Goal: Register for event/course

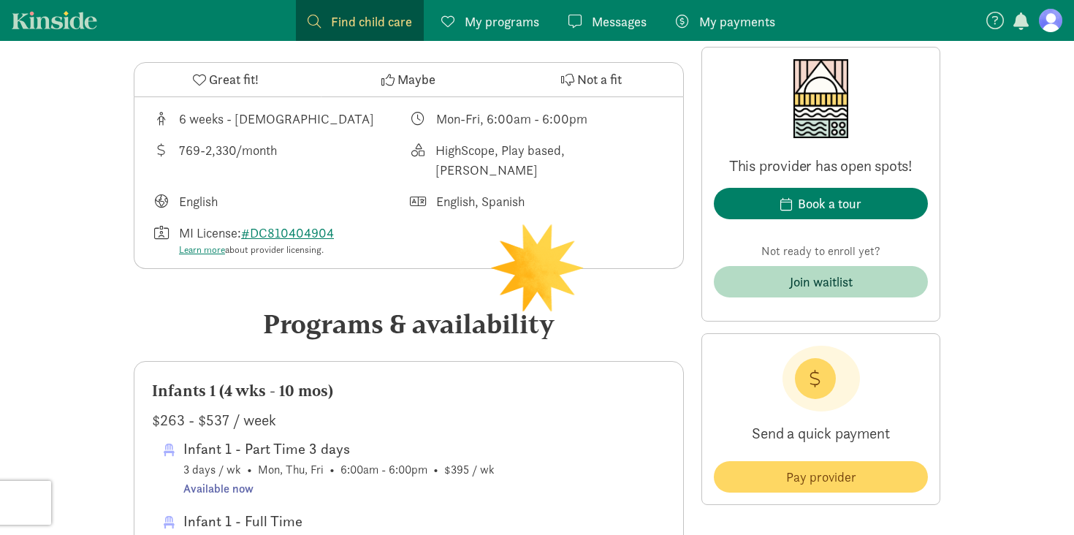
scroll to position [504, 0]
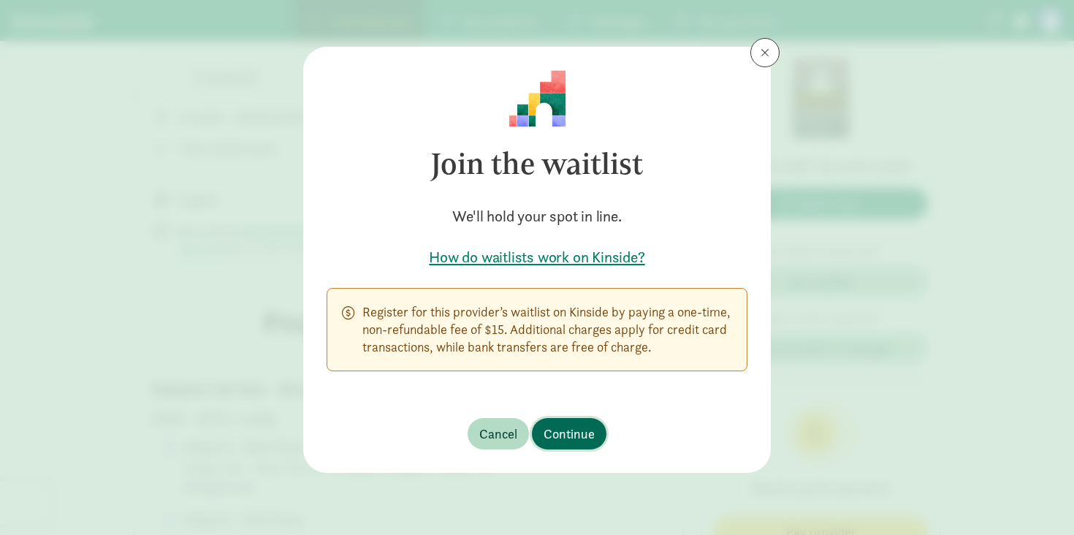
click at [565, 428] on span "Continue" at bounding box center [569, 434] width 51 height 20
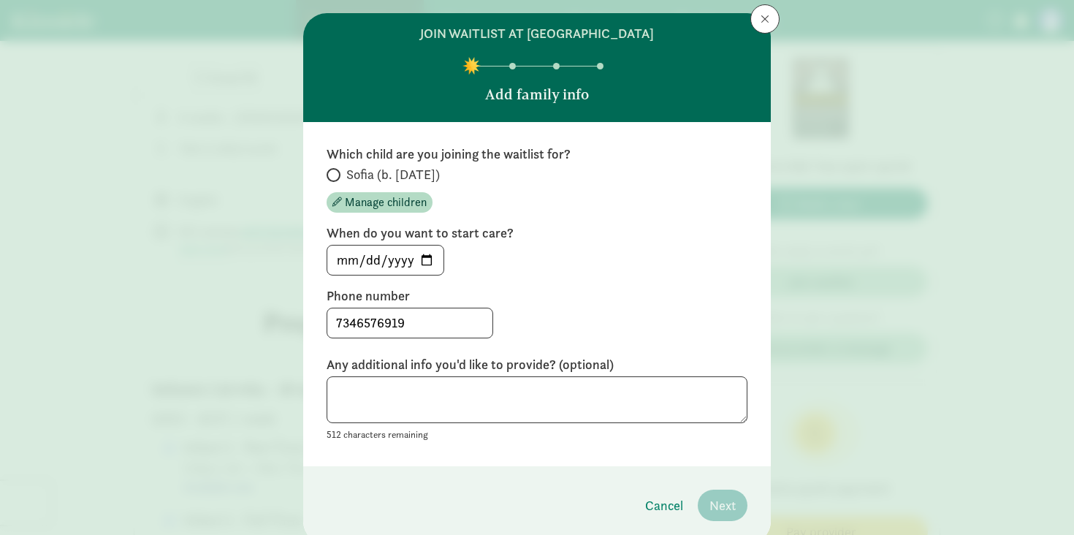
scroll to position [62, 0]
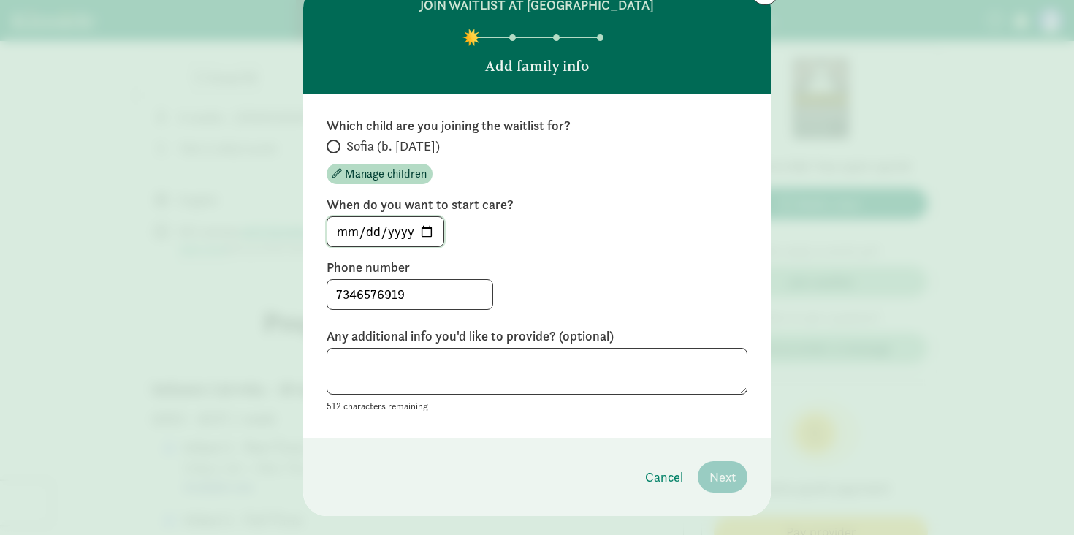
click at [429, 228] on input "[DATE]" at bounding box center [385, 231] width 116 height 29
click at [334, 151] on input "Sofia (b. [DATE])" at bounding box center [332, 147] width 10 height 10
radio input "true"
click at [433, 233] on input "[DATE]" at bounding box center [385, 231] width 116 height 29
type input "[DATE]"
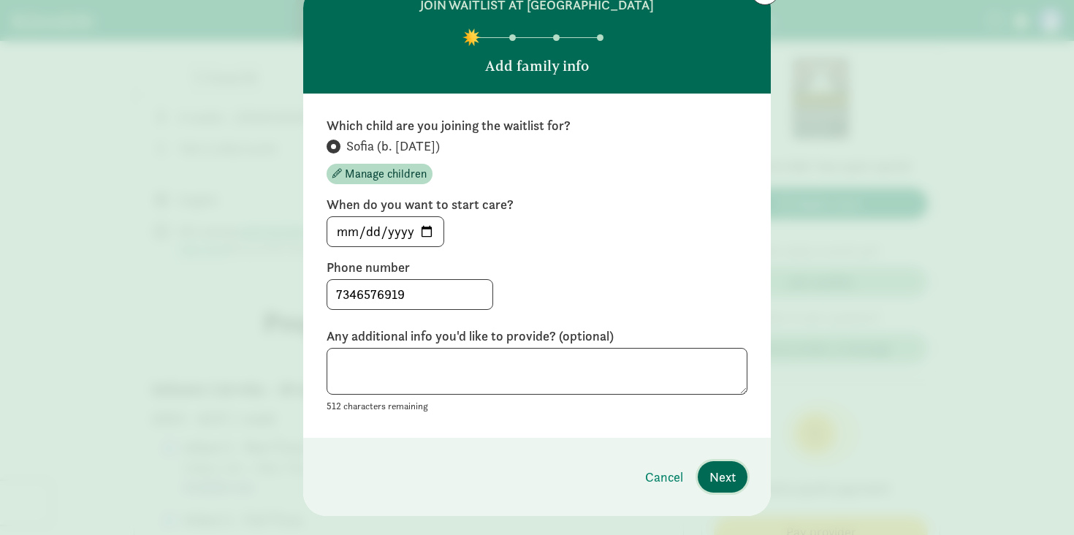
click at [731, 482] on span "Next" at bounding box center [723, 477] width 26 height 20
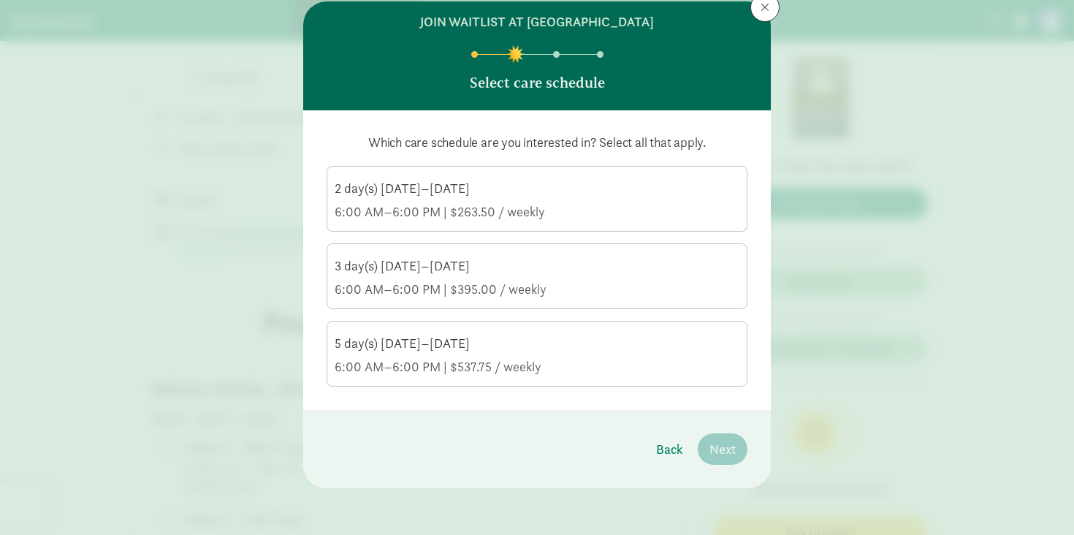
scroll to position [45, 0]
click at [643, 374] on div "6:00 AM–6:00 PM | $537.75 / weekly" at bounding box center [537, 367] width 405 height 18
click at [0, 0] on input "5 day(s) [DATE]–[DATE] 6:00 AM–6:00 PM | $537.75 / weekly" at bounding box center [0, 0] width 0 height 0
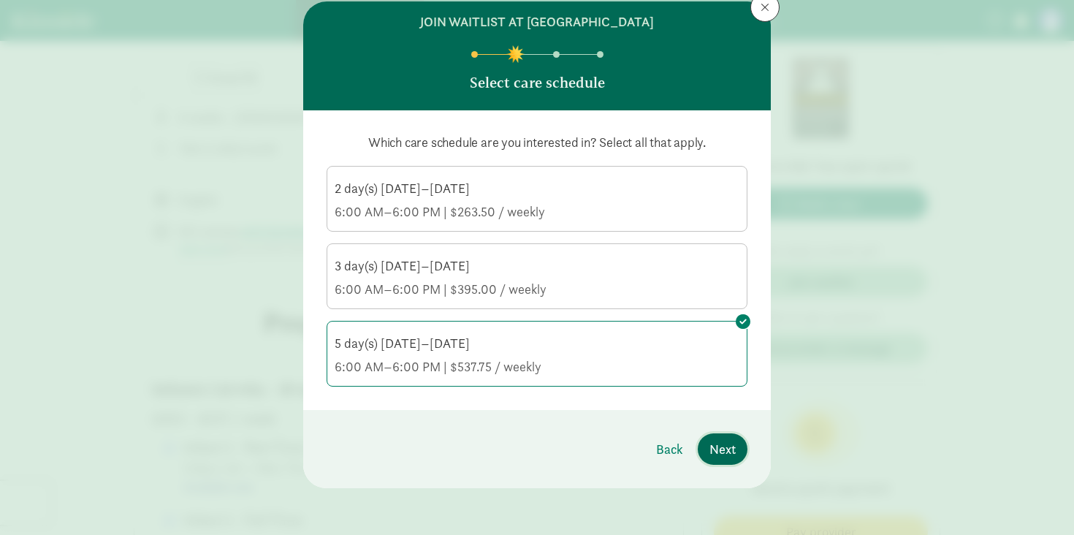
click at [727, 460] on button "Next" at bounding box center [723, 448] width 50 height 31
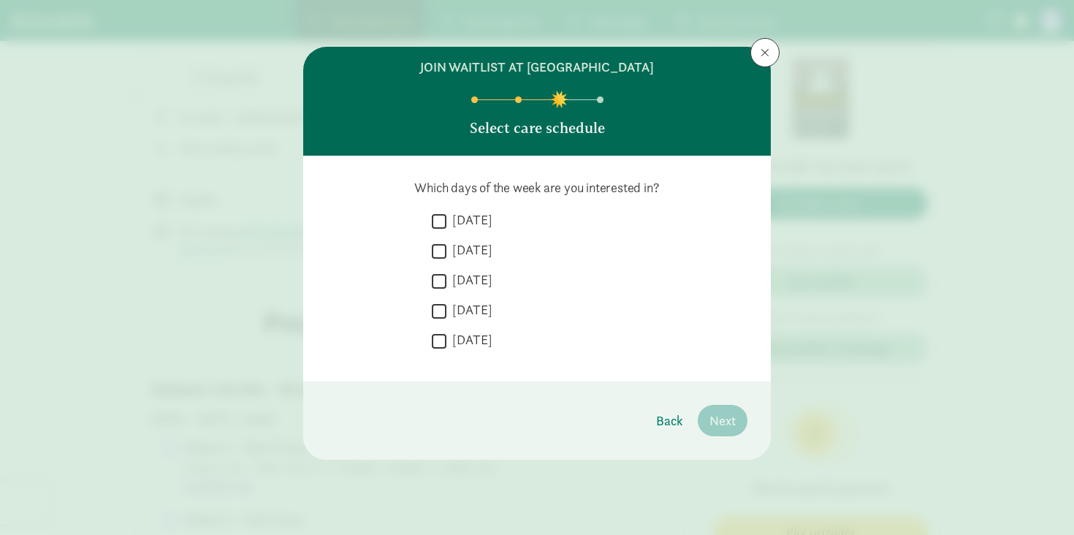
click at [455, 318] on label "[DATE]" at bounding box center [470, 310] width 46 height 18
click at [447, 318] on input "[DATE]" at bounding box center [439, 311] width 15 height 20
checkbox input "true"
click at [455, 334] on label "[DATE]" at bounding box center [470, 340] width 46 height 18
click at [447, 334] on input "[DATE]" at bounding box center [439, 341] width 15 height 20
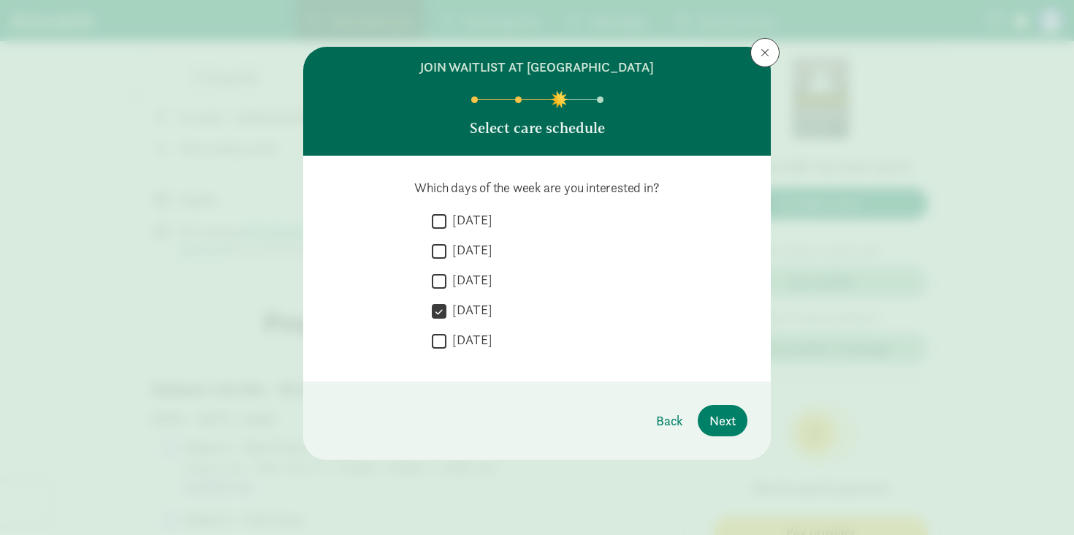
checkbox input "true"
click at [463, 283] on label "[DATE]" at bounding box center [470, 280] width 46 height 18
click at [447, 283] on input "[DATE]" at bounding box center [439, 281] width 15 height 20
checkbox input "true"
click at [468, 234] on div " [DATE]" at bounding box center [590, 224] width 316 height 27
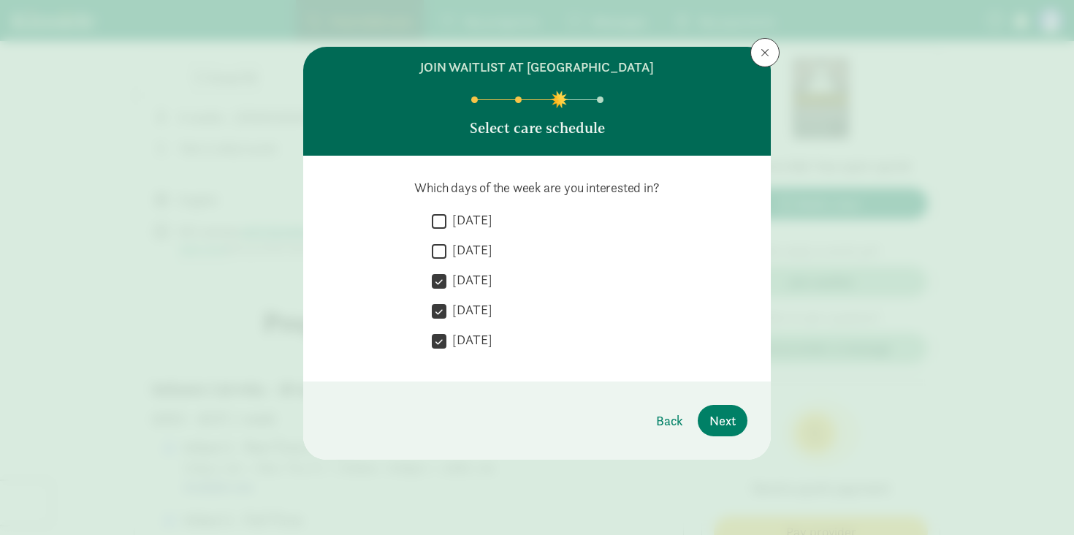
click at [468, 255] on label "[DATE]" at bounding box center [470, 250] width 46 height 18
click at [447, 255] on input "[DATE]" at bounding box center [439, 251] width 15 height 20
checkbox input "true"
click at [474, 224] on label "[DATE]" at bounding box center [470, 220] width 46 height 18
click at [447, 224] on input "[DATE]" at bounding box center [439, 221] width 15 height 20
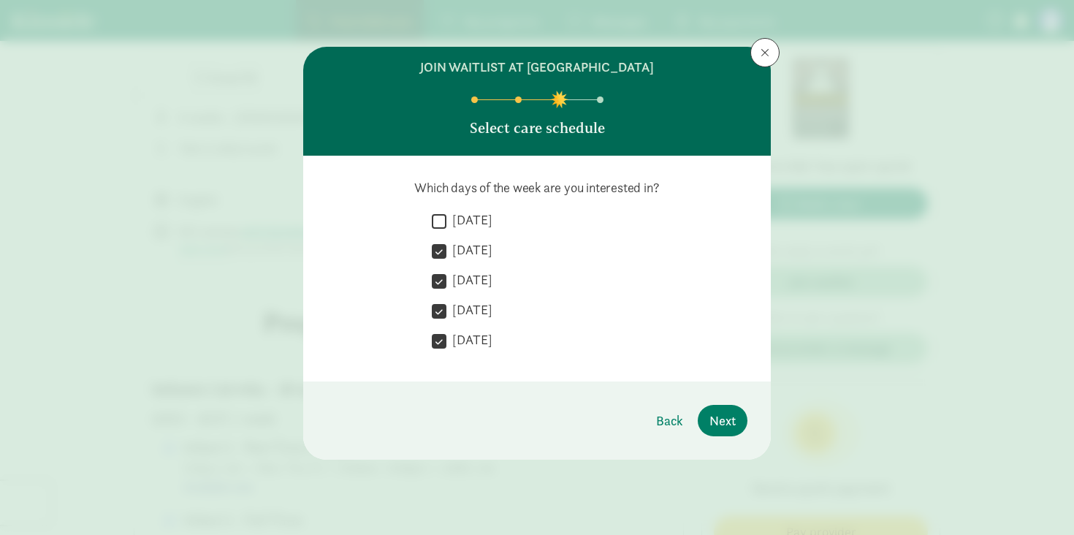
checkbox input "true"
click at [721, 436] on button "Next" at bounding box center [723, 420] width 50 height 31
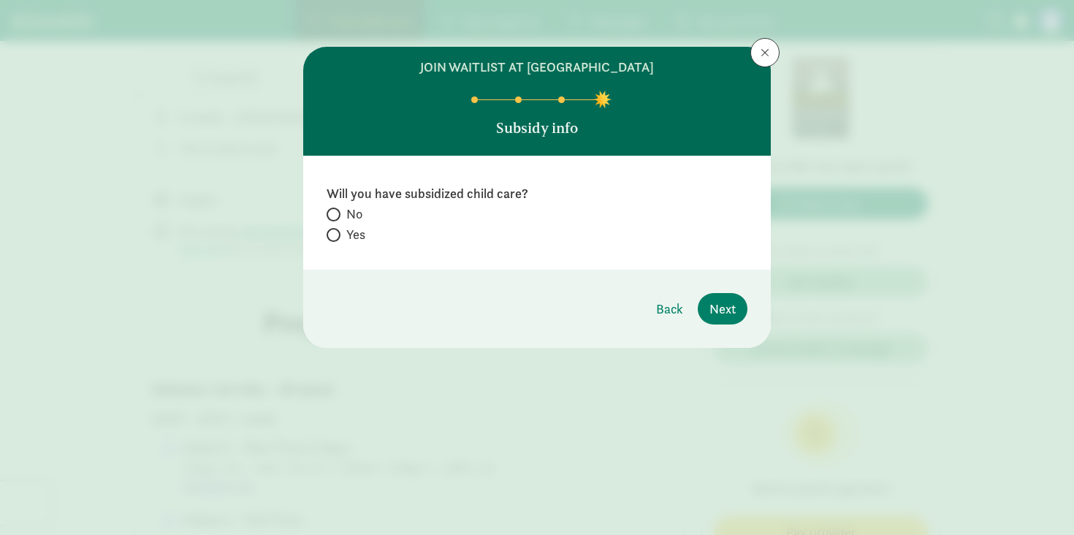
click at [357, 232] on span "Yes" at bounding box center [355, 235] width 19 height 18
click at [336, 232] on input "Yes" at bounding box center [332, 235] width 10 height 10
radio input "true"
click at [737, 304] on button "Next" at bounding box center [723, 308] width 50 height 31
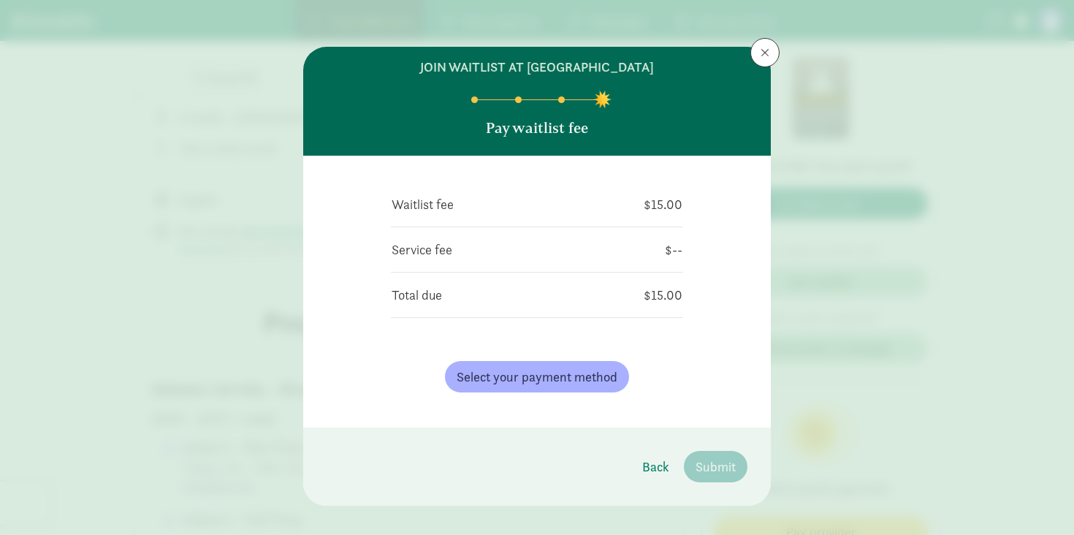
click at [668, 267] on div "Waitlist fee $15.00 Service fee $-- Total due $15.00 Select your payment method…" at bounding box center [537, 291] width 292 height 225
click at [759, 56] on button at bounding box center [765, 52] width 29 height 29
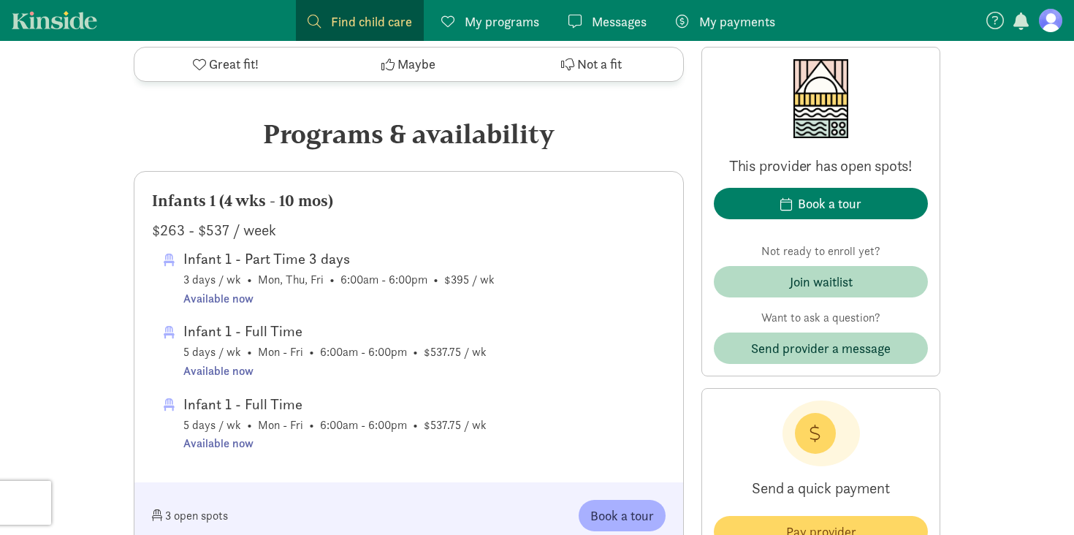
scroll to position [699, 0]
